Goal: Complete application form

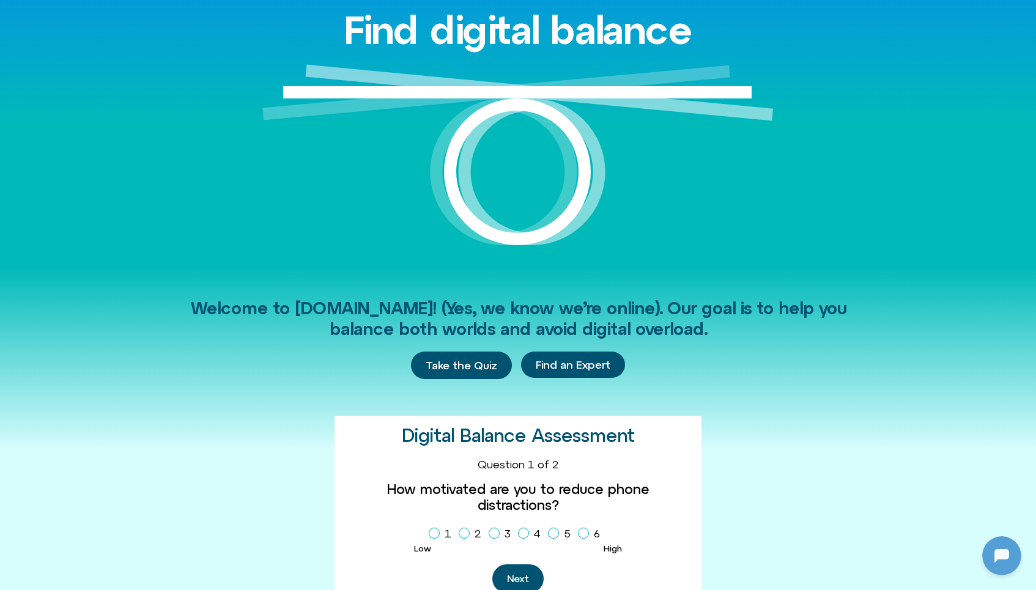
click at [477, 246] on img at bounding box center [517, 165] width 511 height 203
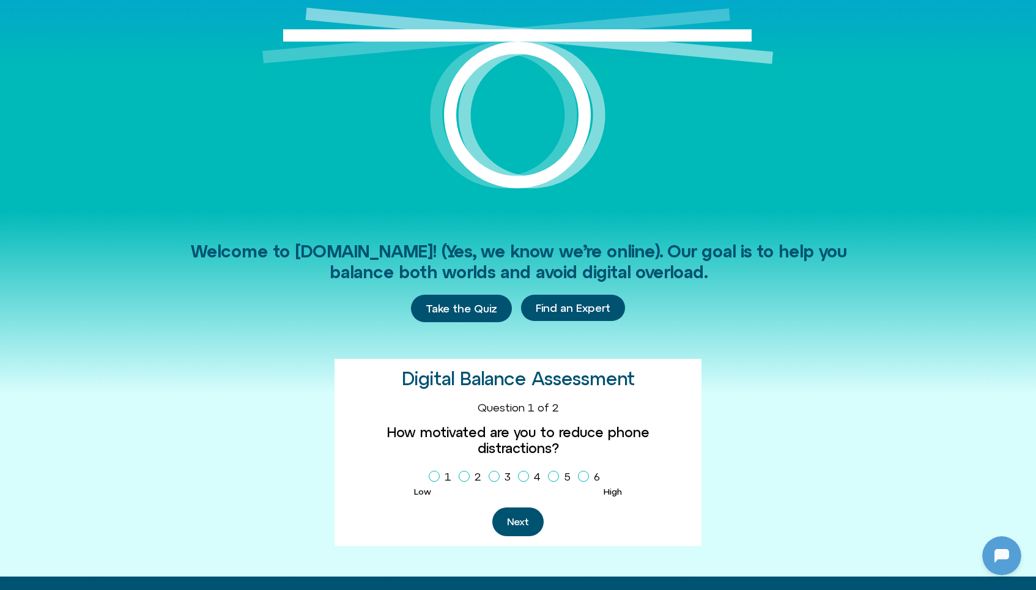
scroll to position [170, 0]
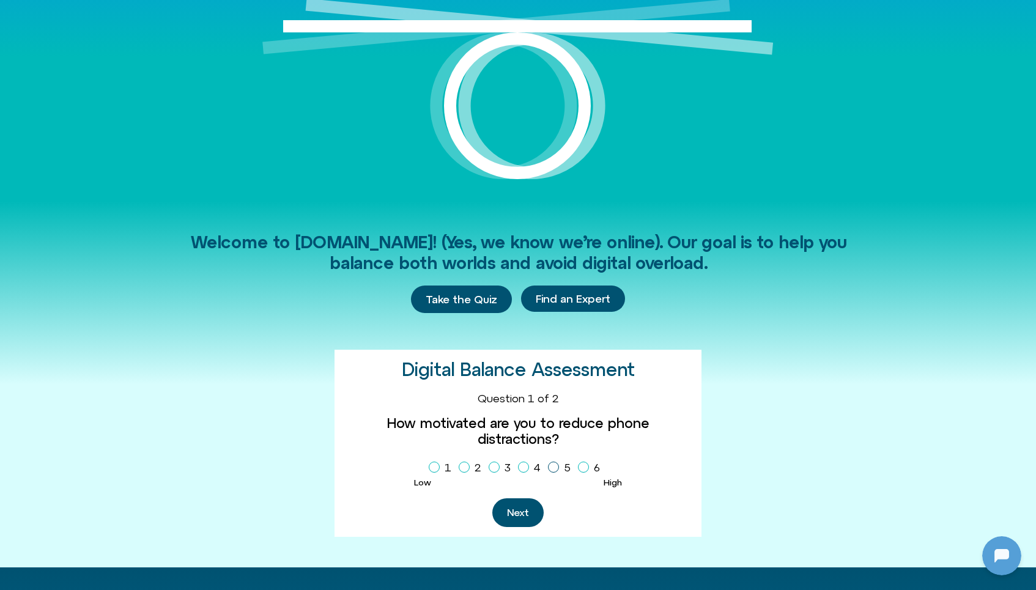
click at [555, 464] on icon "Homepage Sign Up" at bounding box center [553, 467] width 7 height 6
click at [519, 499] on button "Next" at bounding box center [517, 513] width 51 height 29
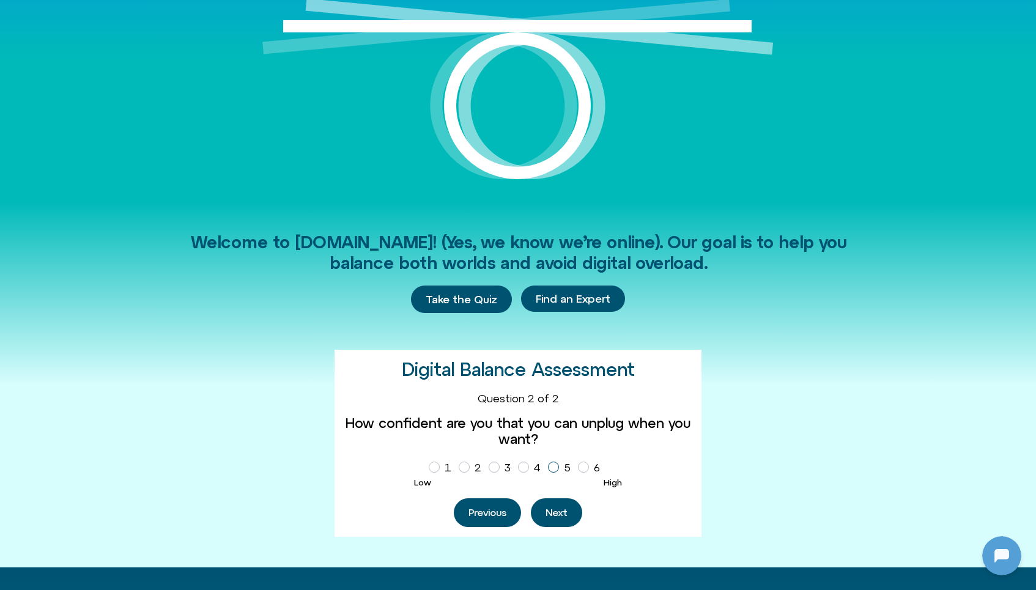
click at [553, 467] on icon "Homepage Sign Up" at bounding box center [553, 467] width 7 height 6
click at [562, 511] on button "Next" at bounding box center [556, 513] width 51 height 29
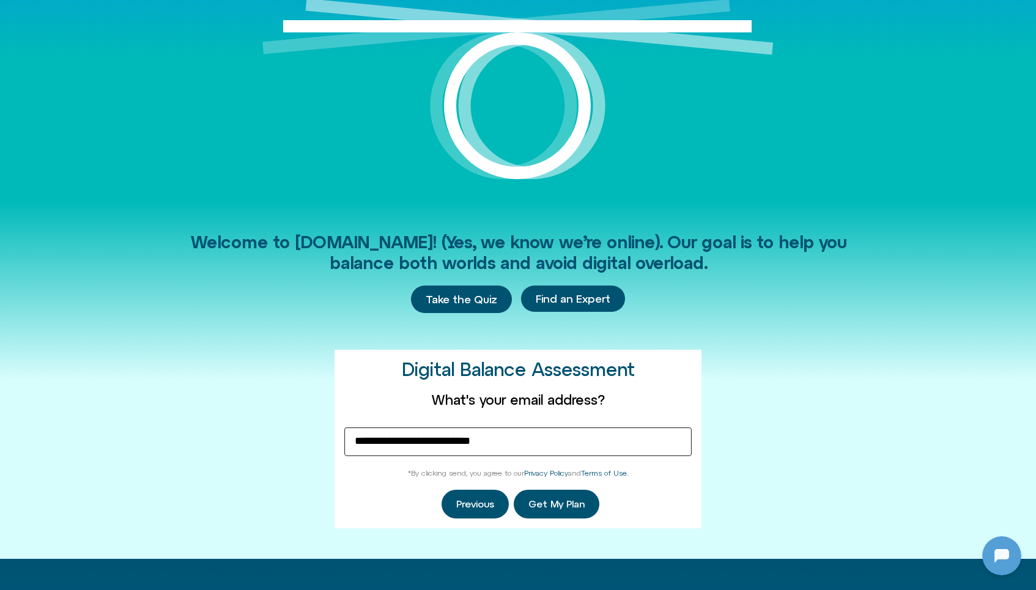
type input "**********"
click at [553, 502] on span "Get My Plan" at bounding box center [557, 504] width 56 height 11
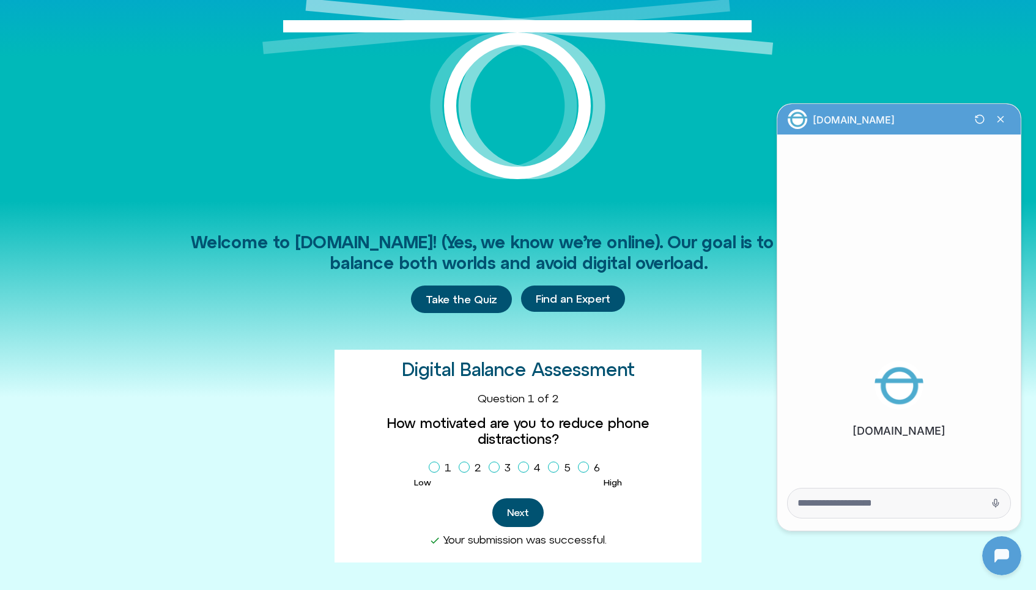
click at [712, 388] on div "Welcome to [DOMAIN_NAME]! (Yes, we know we’re online). Our goal is to help you …" at bounding box center [517, 397] width 697 height 392
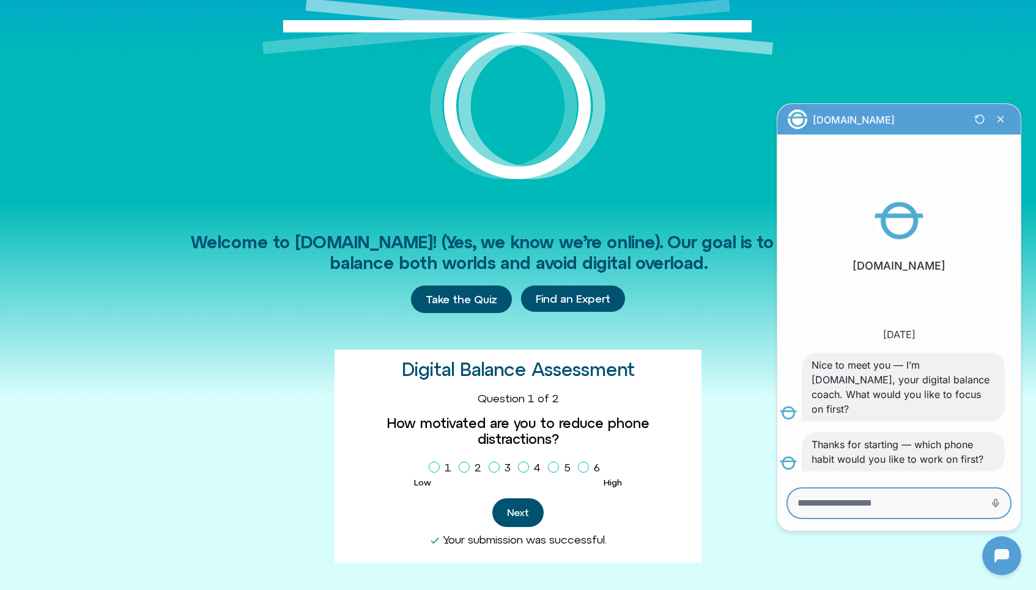
click at [892, 503] on textarea "Message Input" at bounding box center [882, 503] width 169 height 12
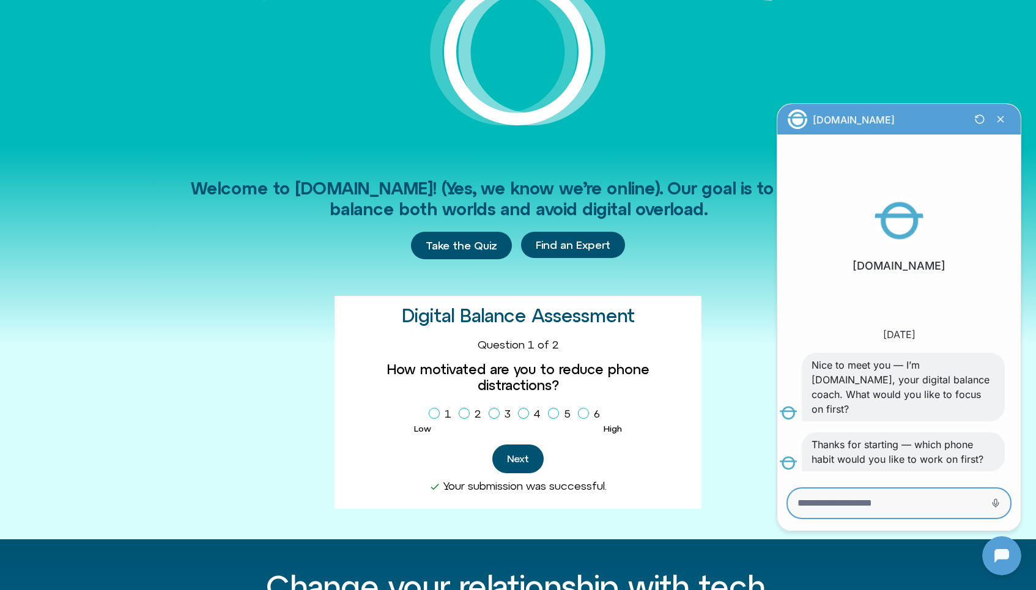
scroll to position [0, 0]
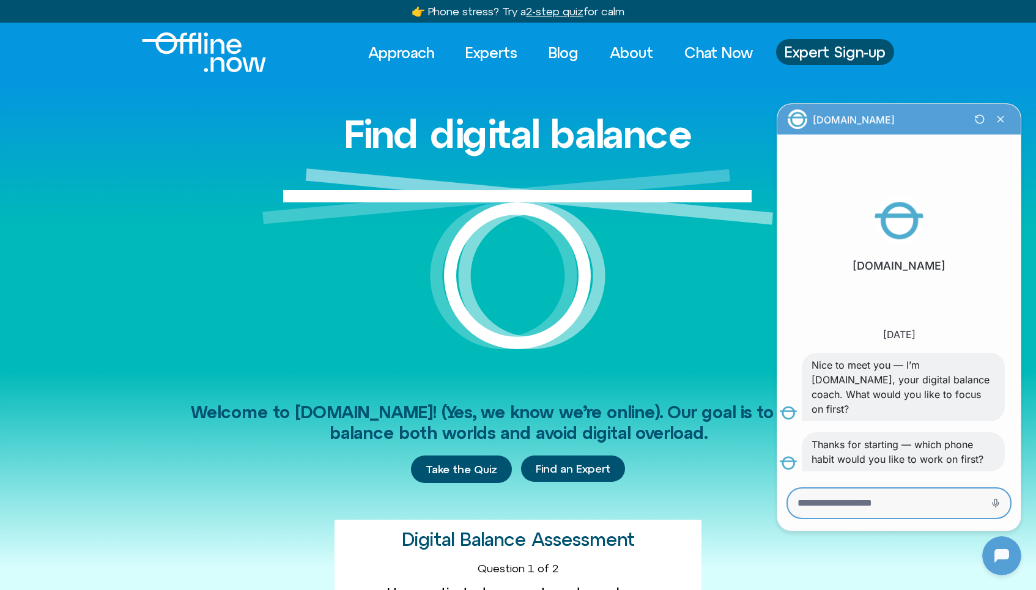
click at [891, 503] on textarea "Message Input" at bounding box center [882, 503] width 169 height 12
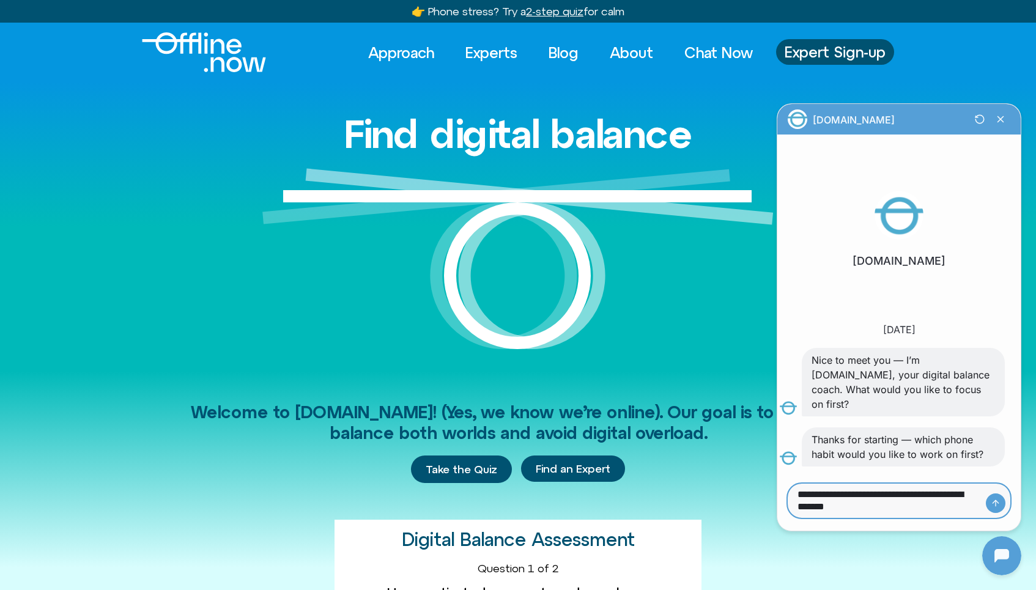
type textarea "**********"
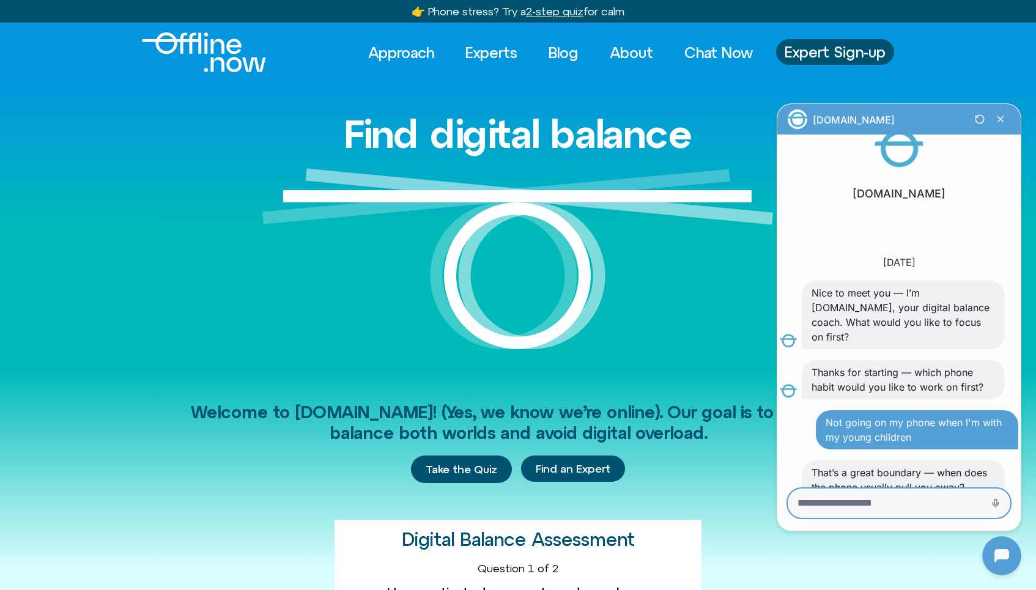
scroll to position [97, 0]
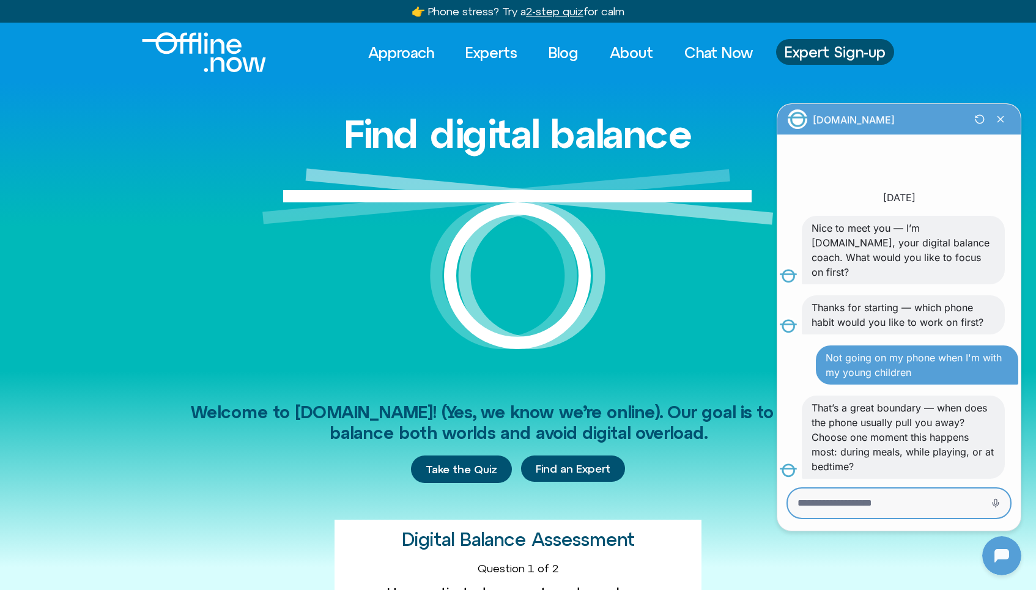
click at [923, 506] on textarea "Message Input" at bounding box center [882, 503] width 169 height 12
type textarea "**********"
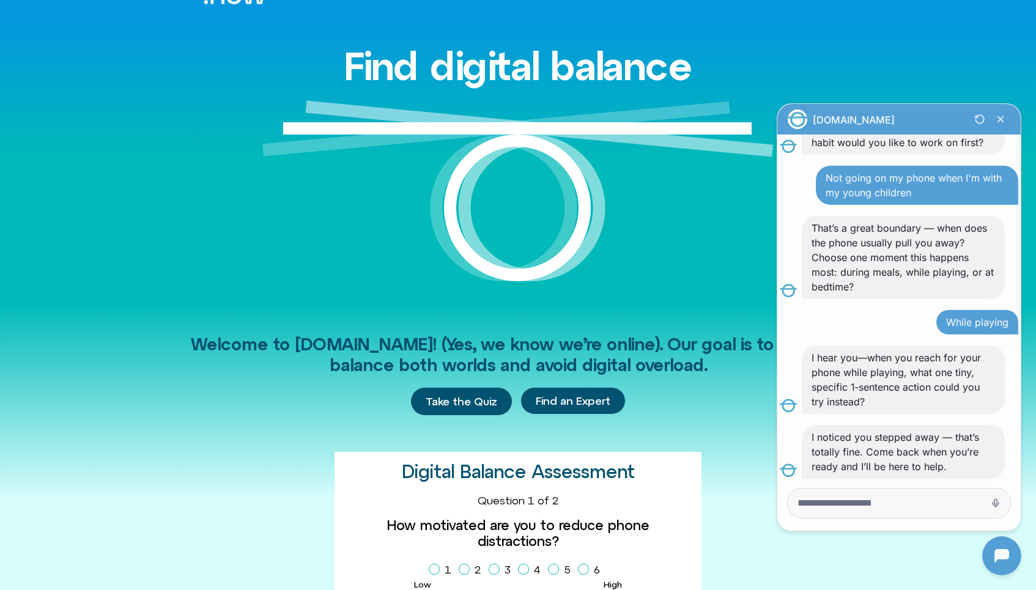
scroll to position [73, 0]
